Goal: Task Accomplishment & Management: Manage account settings

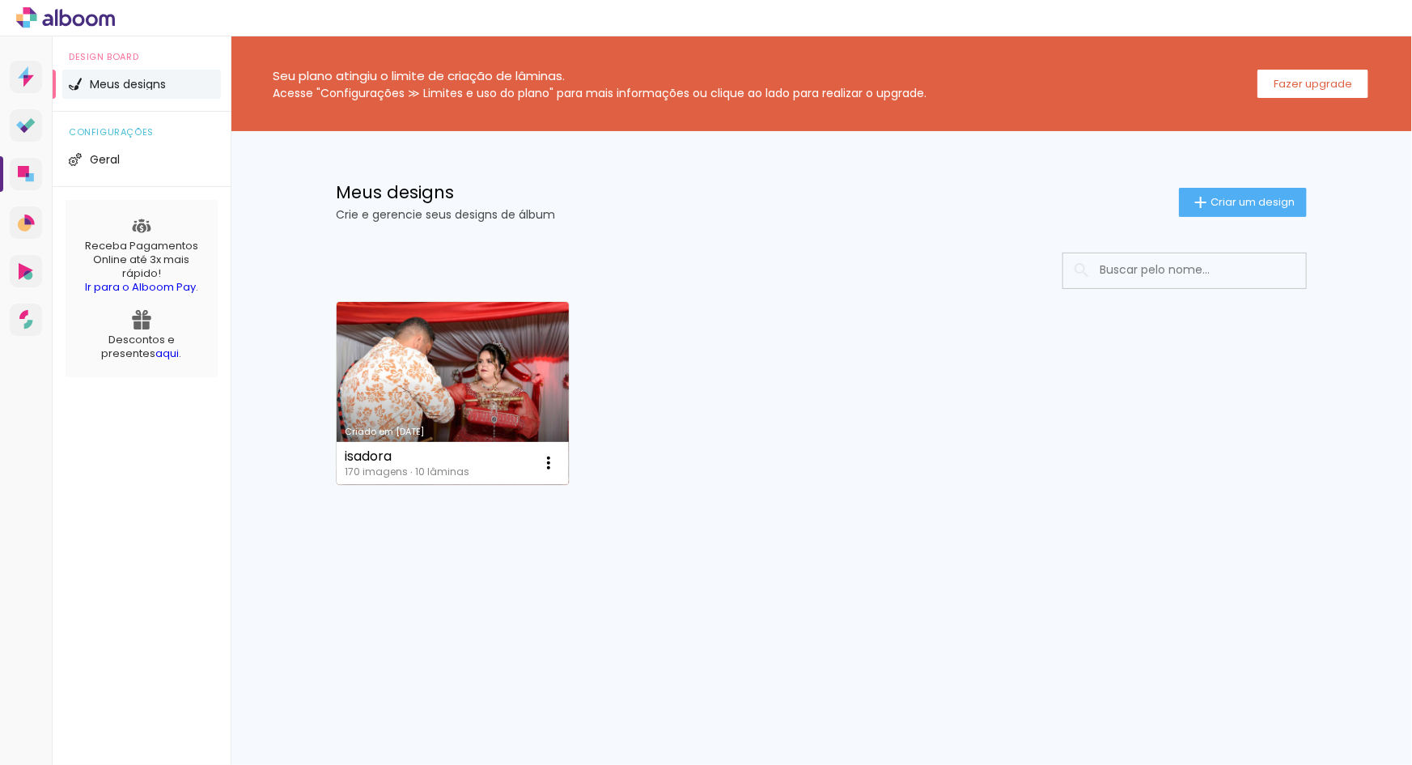
click at [528, 393] on link "Criado em [DATE]" at bounding box center [453, 393] width 232 height 183
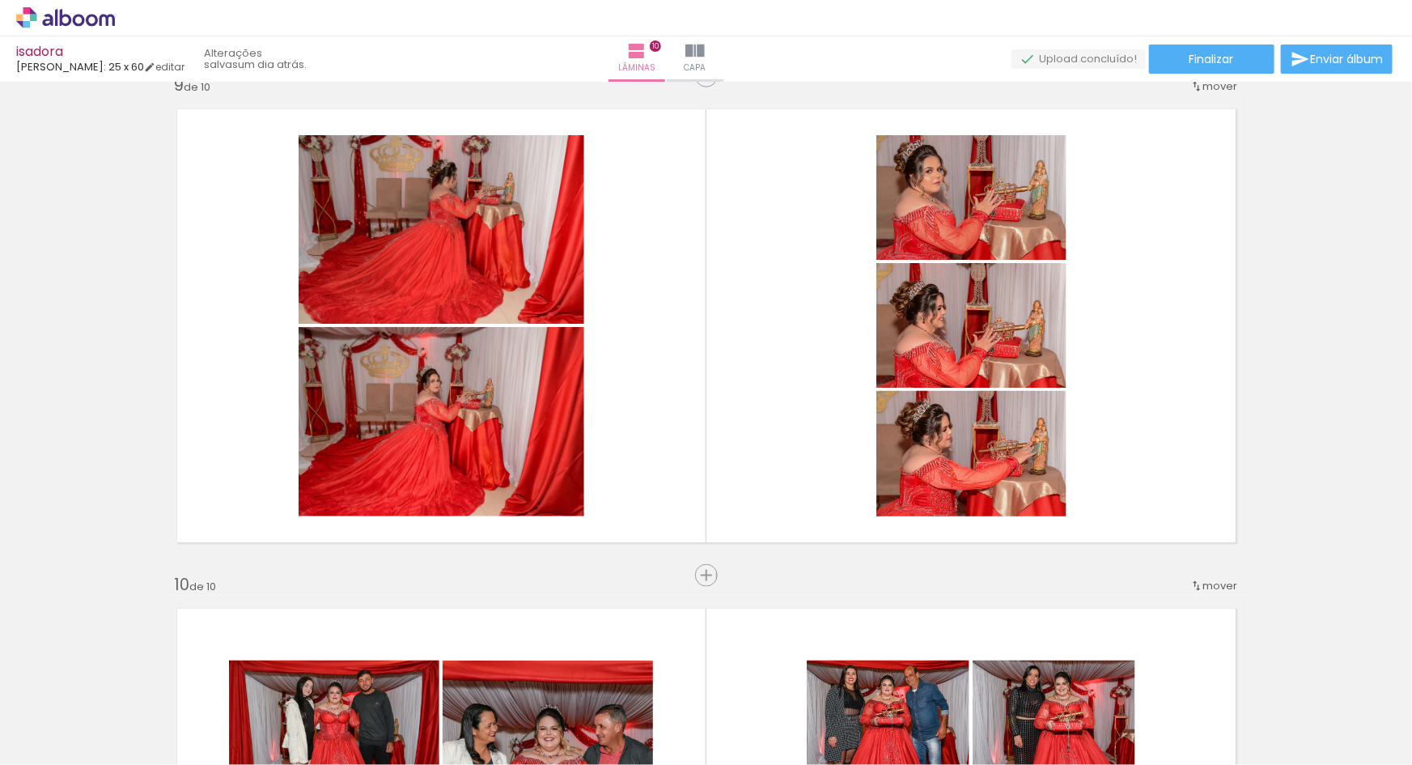
scroll to position [4002, 0]
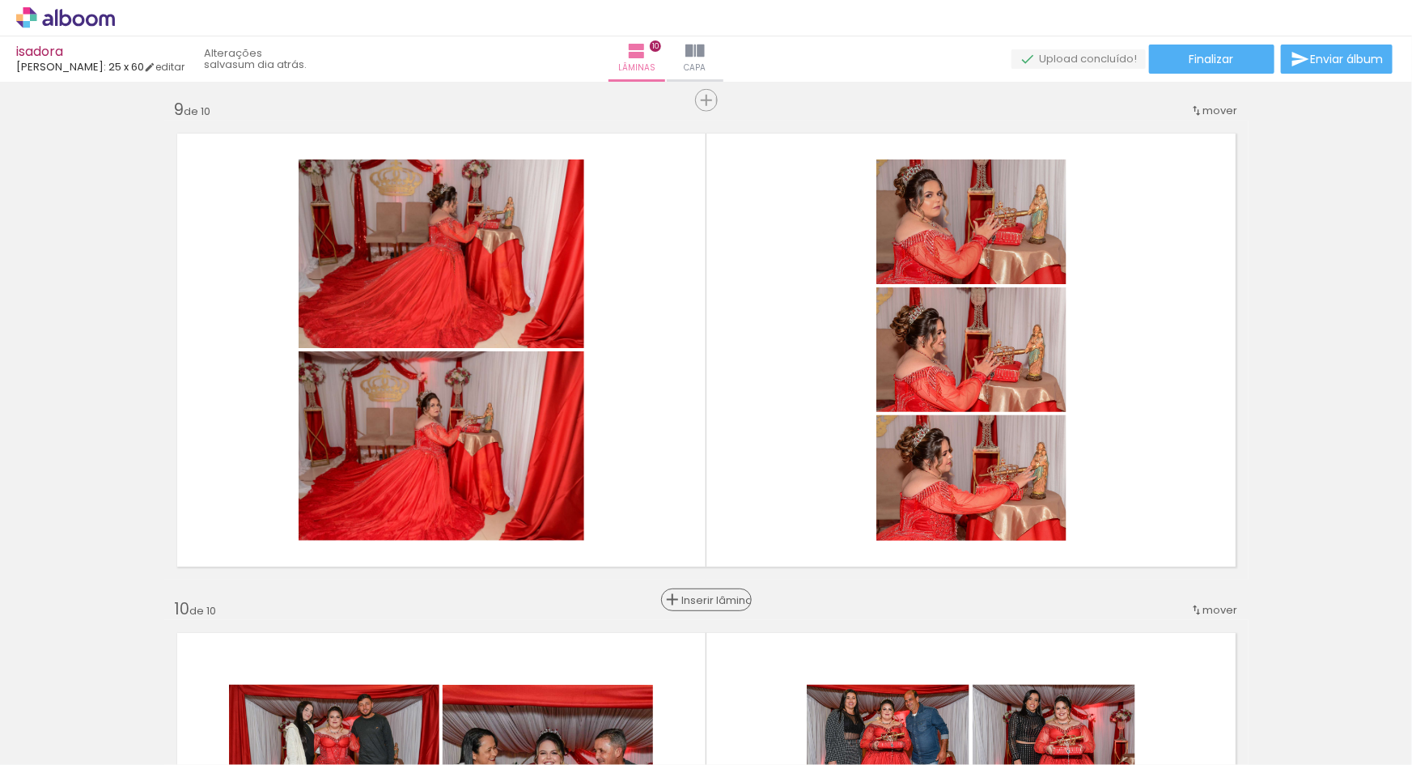
click at [688, 596] on span "Inserir lâmina" at bounding box center [713, 600] width 63 height 11
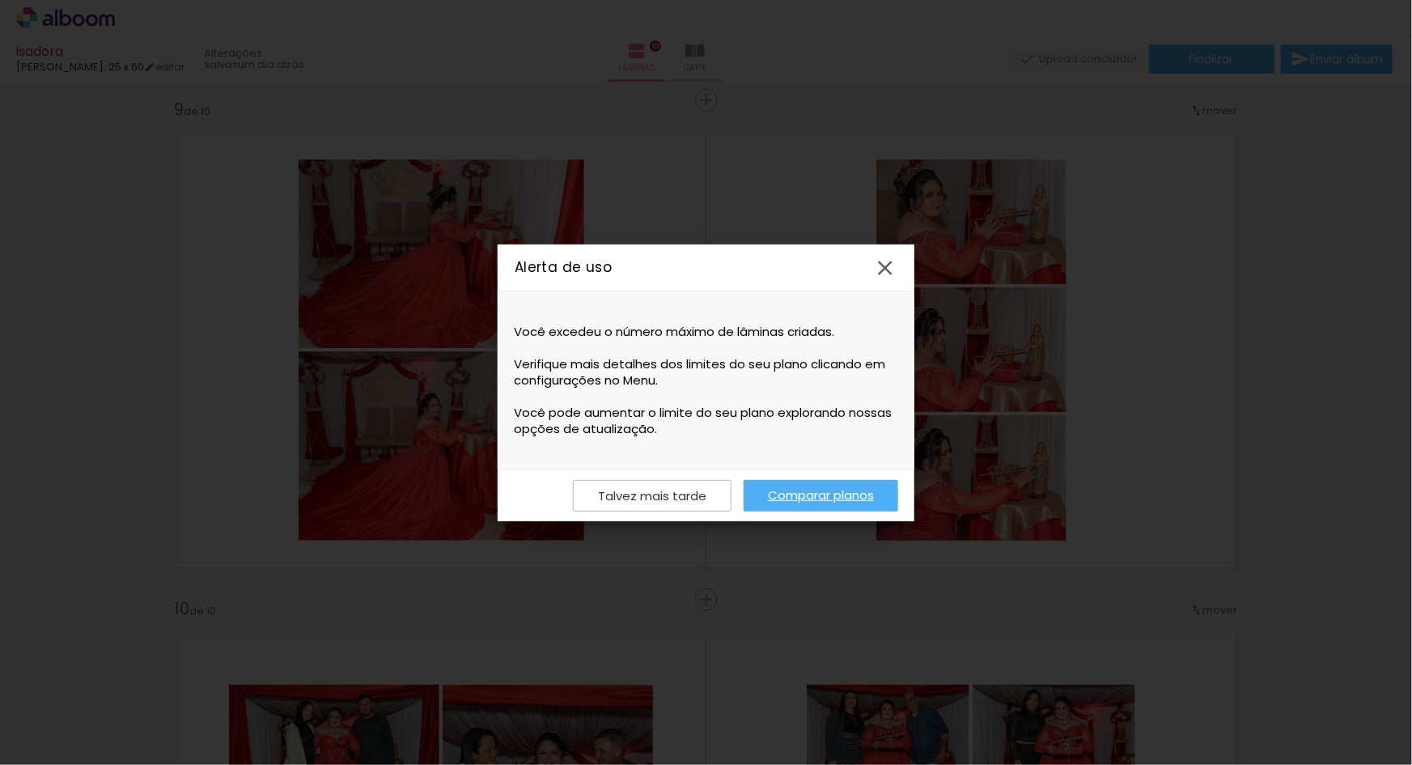
click at [784, 489] on link "Comparar planos" at bounding box center [821, 496] width 155 height 32
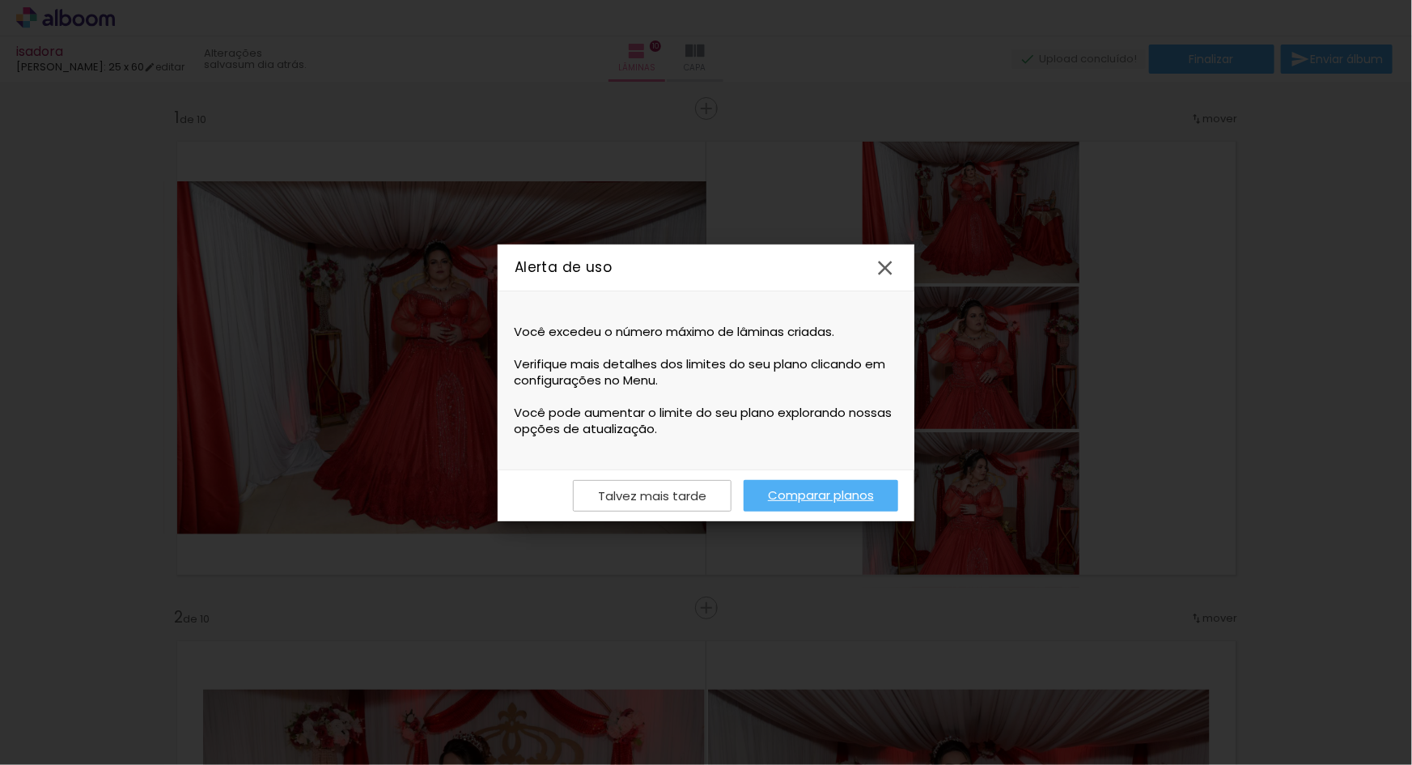
scroll to position [4002, 0]
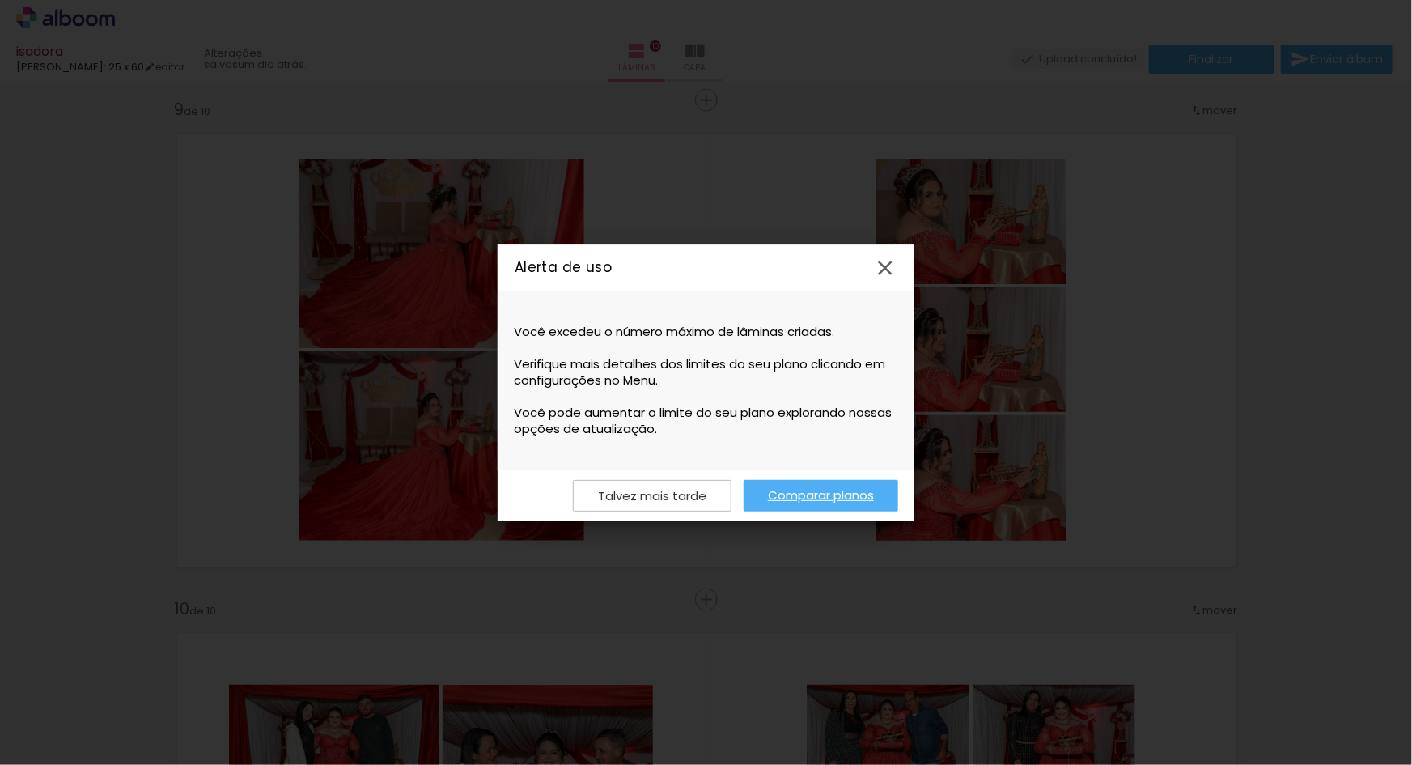
click at [0, 0] on slot "Talvez mais tarde" at bounding box center [0, 0] width 0 height 0
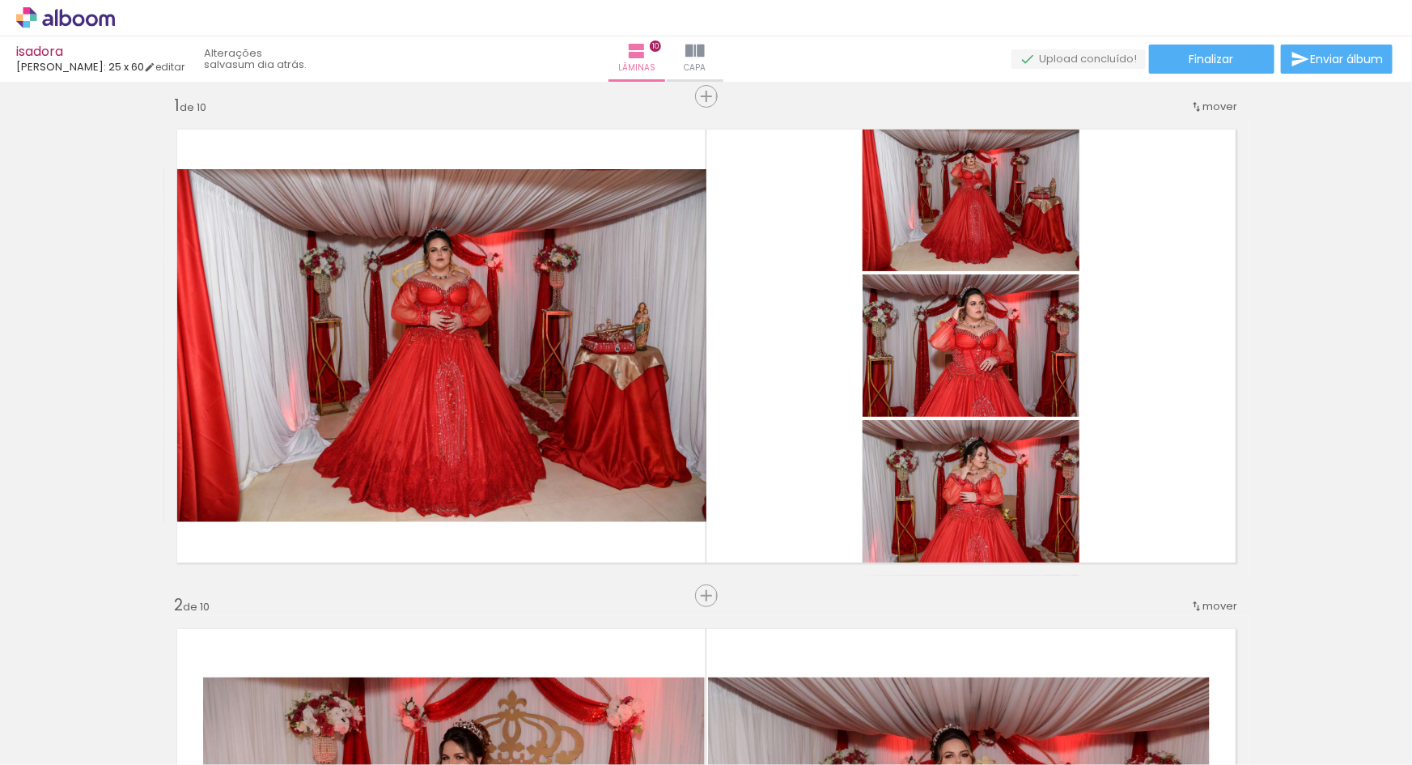
scroll to position [0, 0]
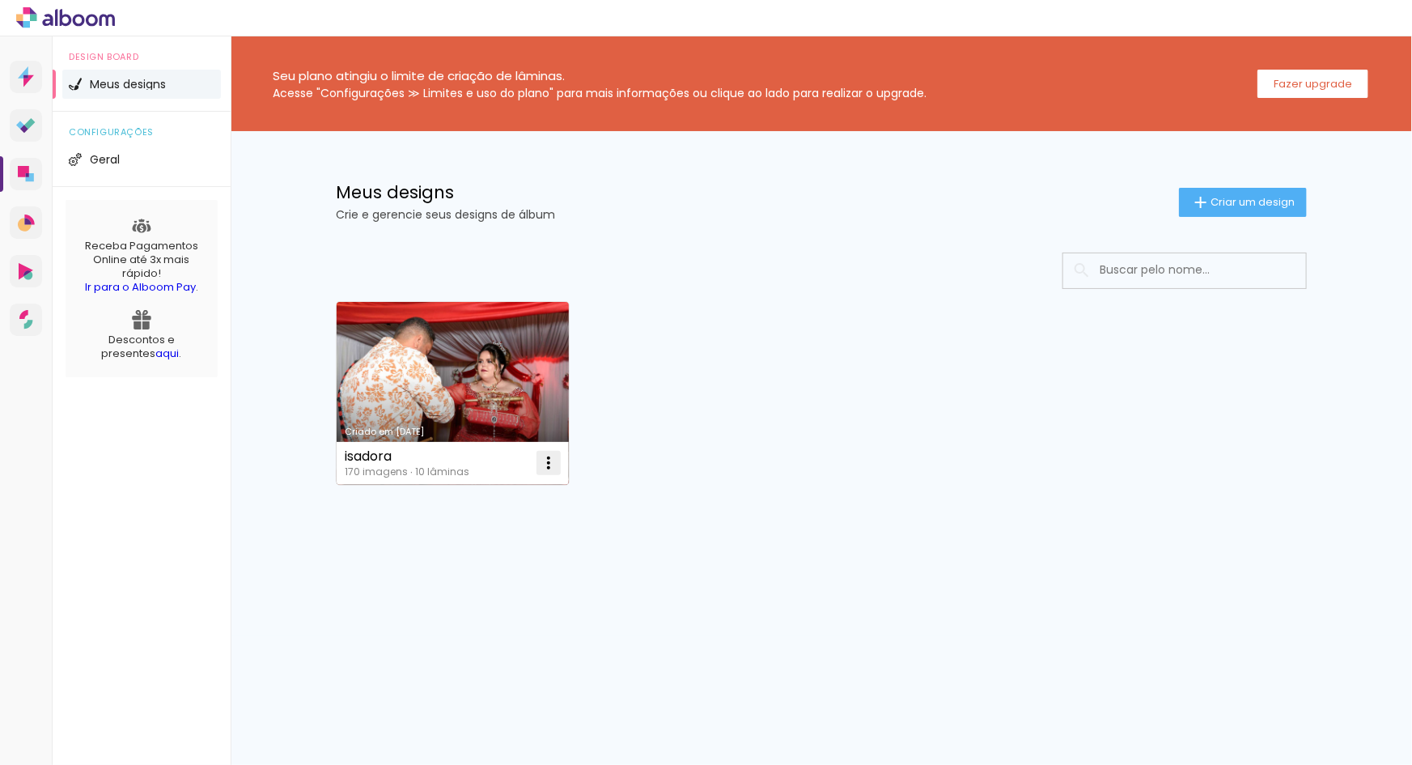
click at [545, 461] on iron-icon at bounding box center [548, 462] width 19 height 19
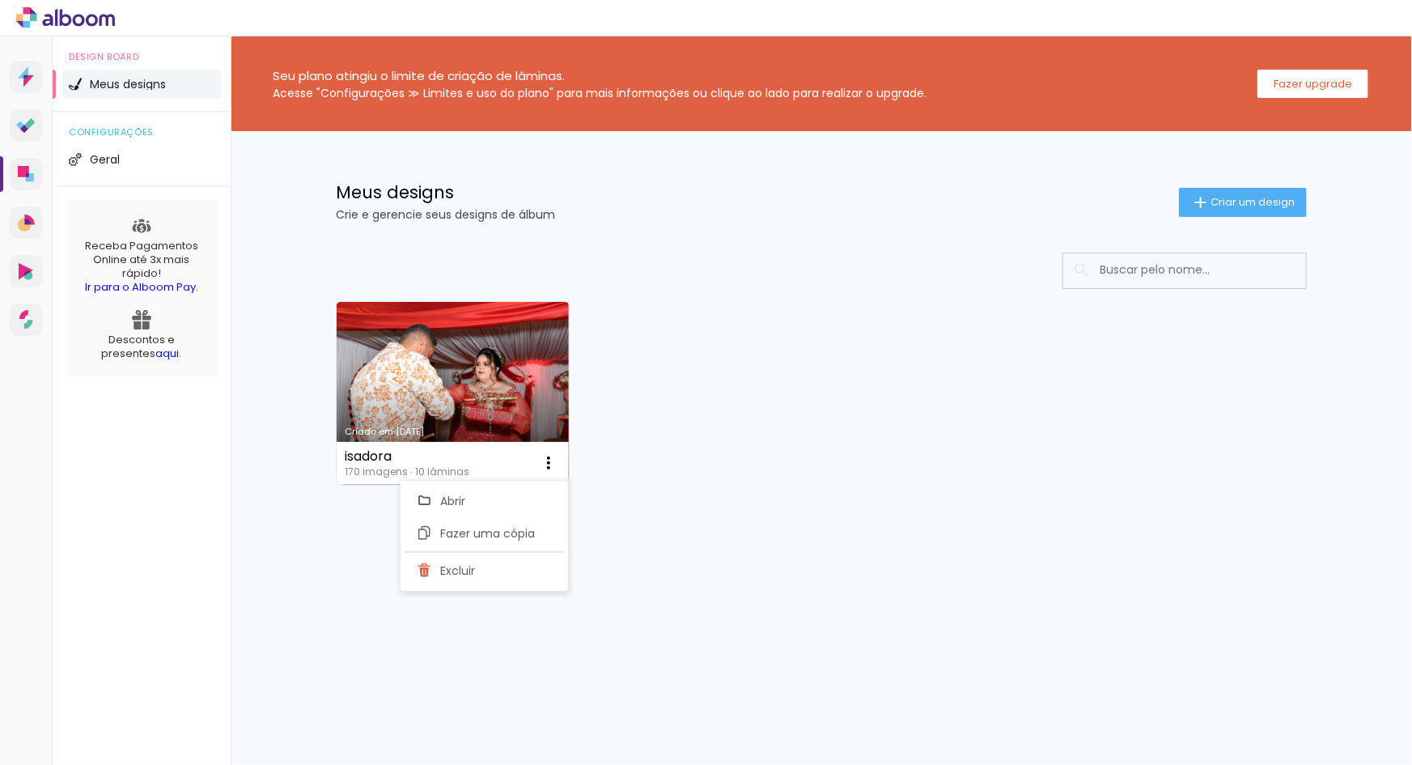
click at [119, 81] on span "Meus designs" at bounding box center [128, 83] width 76 height 11
click at [95, 155] on span "Geral" at bounding box center [105, 159] width 30 height 11
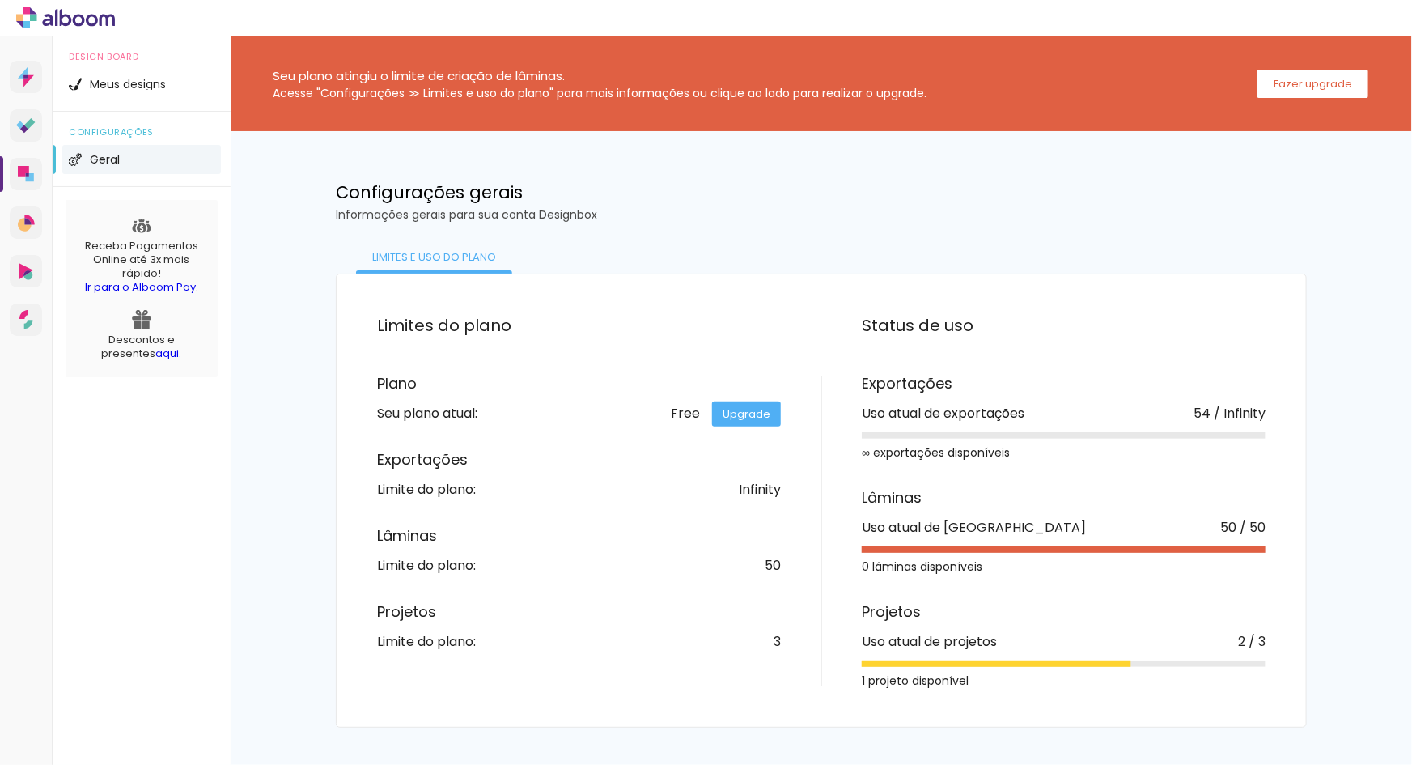
click at [73, 19] on icon at bounding box center [79, 20] width 12 height 12
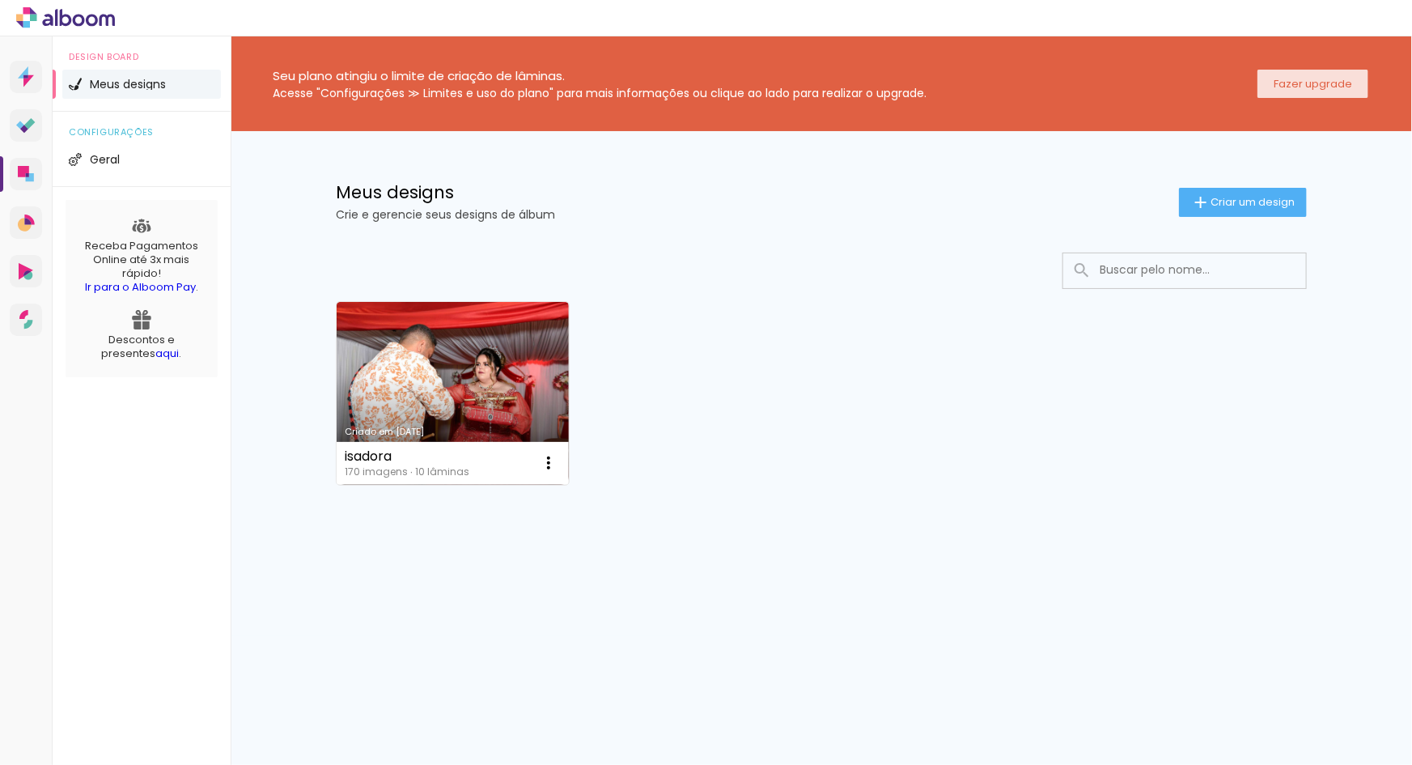
click at [0, 0] on slot "Fazer upgrade" at bounding box center [0, 0] width 0 height 0
